Goal: Task Accomplishment & Management: Manage account settings

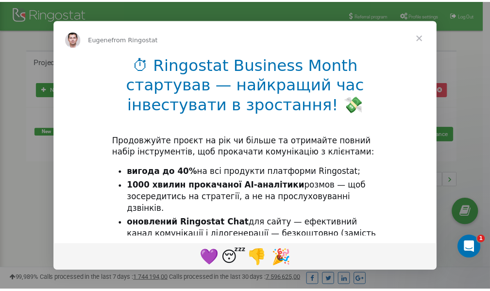
scroll to position [145, 0]
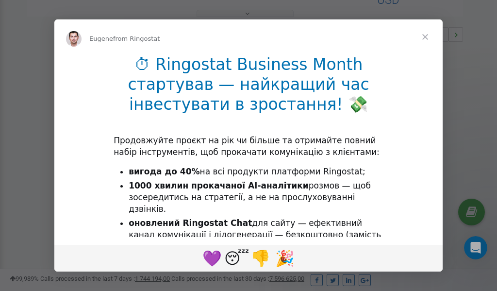
click at [426, 38] on span "Close" at bounding box center [425, 36] width 35 height 35
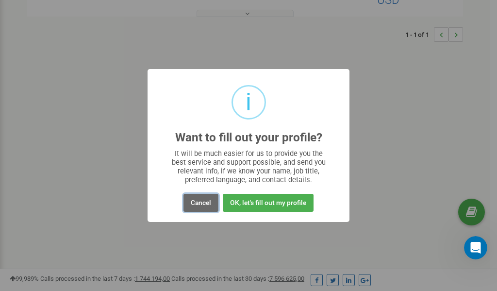
click at [197, 204] on button "Cancel" at bounding box center [201, 203] width 35 height 18
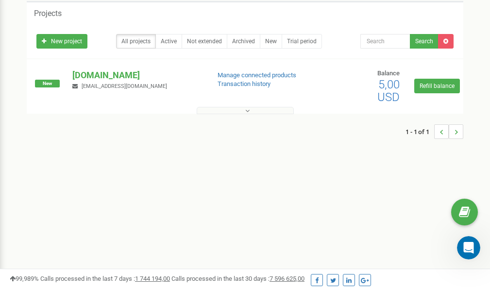
scroll to position [0, 0]
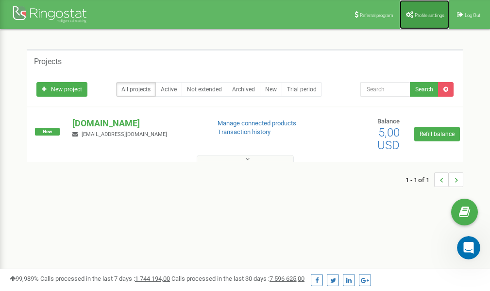
click at [419, 18] on link "Profile settings" at bounding box center [425, 14] width 50 height 29
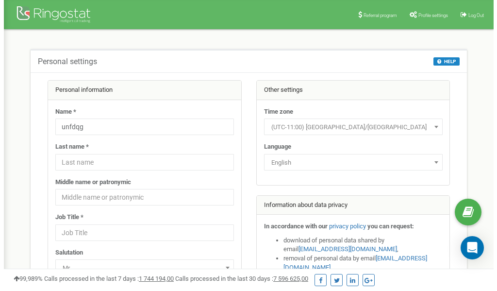
scroll to position [49, 0]
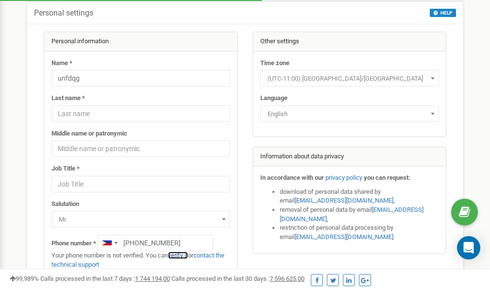
click at [187, 256] on link "verify it" at bounding box center [178, 255] width 20 height 7
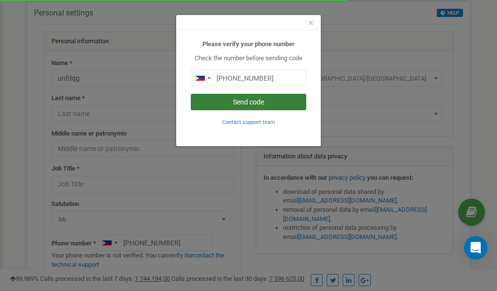
click at [243, 102] on button "Send code" at bounding box center [249, 102] width 116 height 17
